Goal: Complete application form

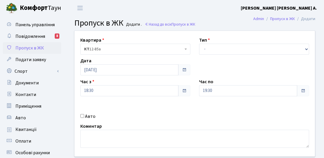
click at [89, 115] on label "Авто" at bounding box center [90, 116] width 10 height 7
click at [84, 115] on input "Авто" at bounding box center [82, 116] width 4 height 4
checkbox input "true"
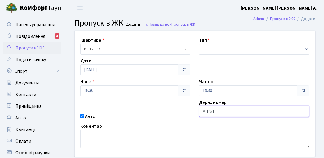
type input "АІ1431РХ"
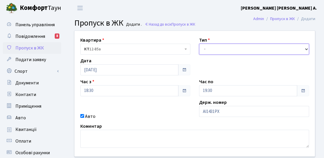
click at [223, 51] on select "- Доставка Таксі Гості Сервіс" at bounding box center [254, 49] width 110 height 11
select select "2"
click at [199, 44] on select "- Доставка Таксі Гості Сервіс" at bounding box center [254, 49] width 110 height 11
click at [215, 80] on div "Час по 19:30" at bounding box center [254, 87] width 119 height 18
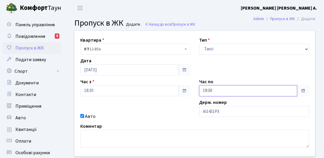
click at [214, 90] on input "19:30" at bounding box center [248, 90] width 98 height 11
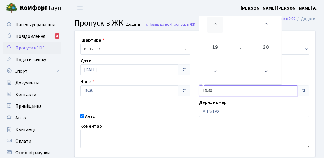
click at [215, 24] on icon at bounding box center [215, 25] width 16 height 16
click at [213, 71] on icon at bounding box center [215, 71] width 16 height 16
click at [264, 74] on icon at bounding box center [266, 71] width 16 height 16
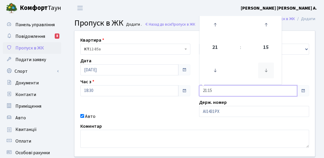
click at [264, 74] on icon at bounding box center [266, 71] width 16 height 16
type input "21:00"
click at [169, 115] on div "Авто" at bounding box center [135, 116] width 119 height 7
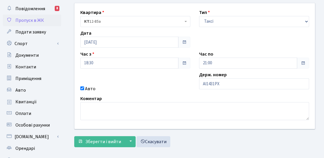
scroll to position [58, 0]
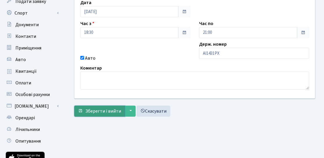
click at [110, 114] on button "Зберегти і вийти" at bounding box center [99, 111] width 51 height 11
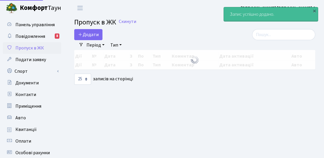
select select "25"
